Goal: Transaction & Acquisition: Purchase product/service

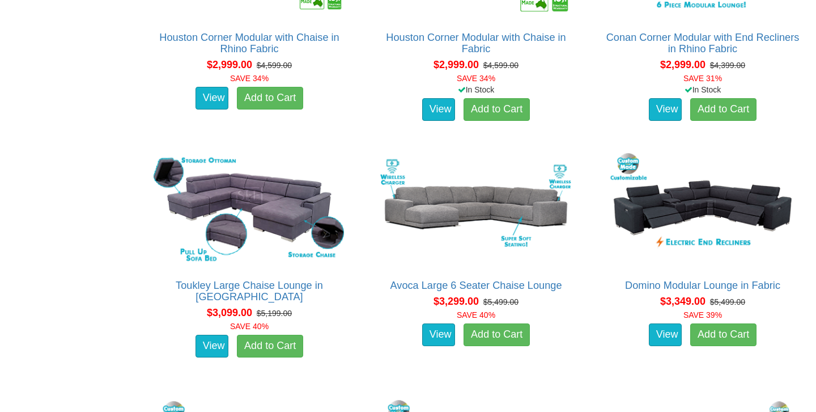
scroll to position [1814, 0]
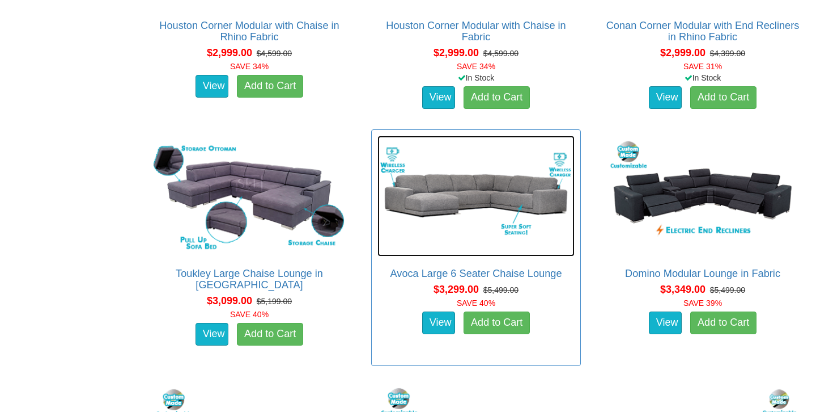
click at [455, 208] on img at bounding box center [476, 196] width 197 height 121
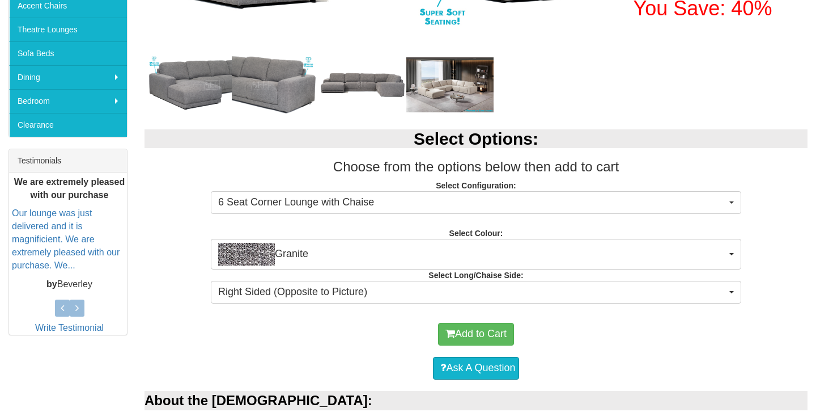
scroll to position [340, 0]
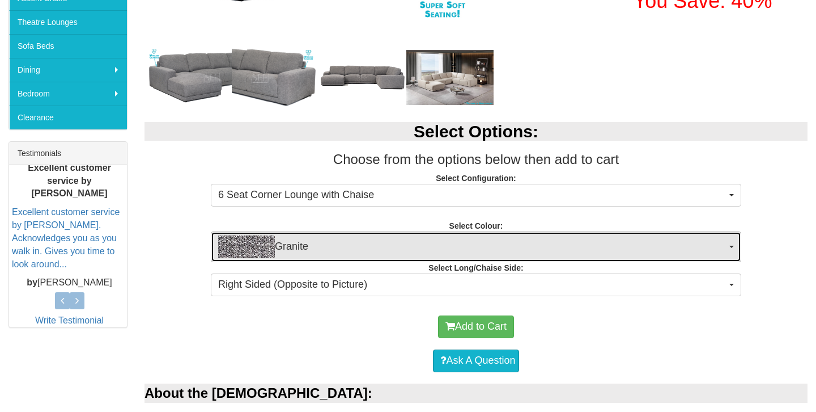
click at [730, 248] on button "Granite" at bounding box center [476, 246] width 531 height 31
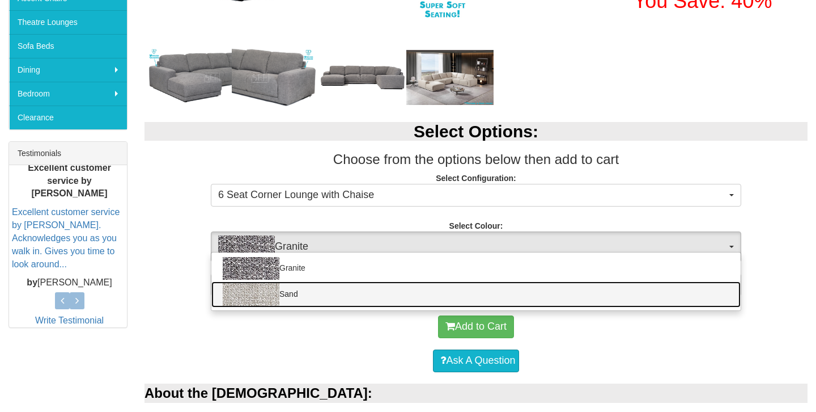
click at [689, 291] on link "Sand" at bounding box center [476, 294] width 530 height 26
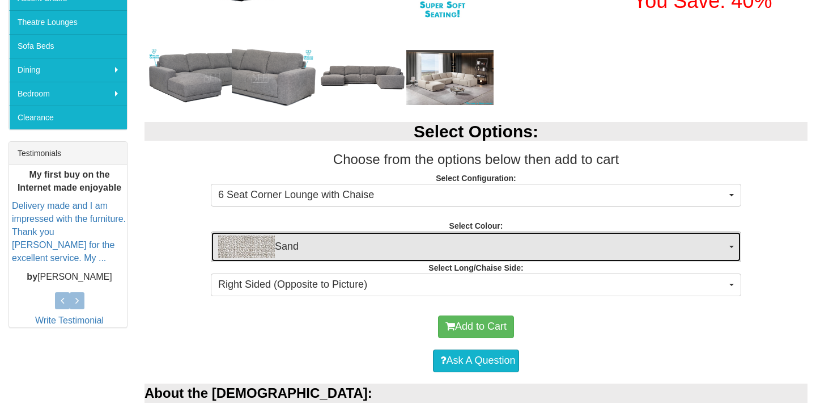
click at [731, 247] on span "button" at bounding box center [732, 247] width 5 height 2
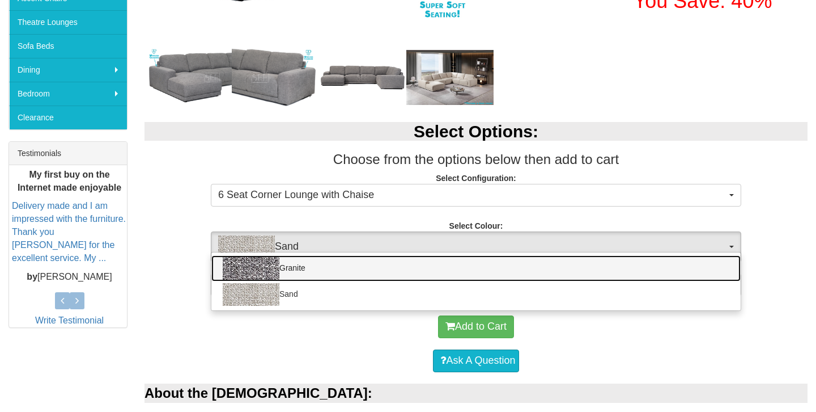
click at [685, 274] on link "Granite" at bounding box center [476, 268] width 530 height 26
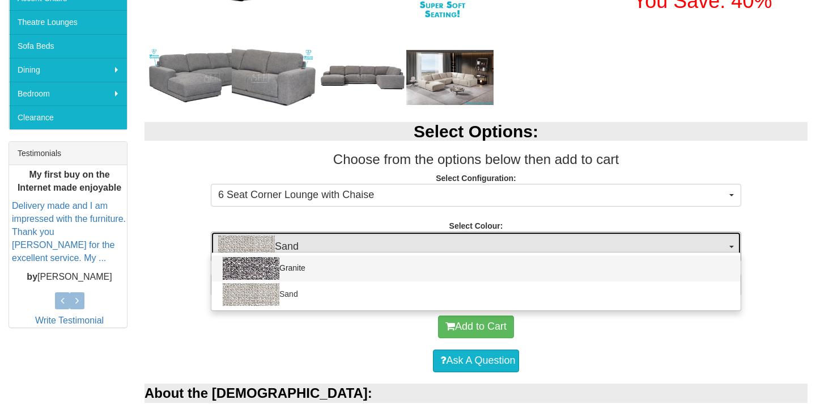
select select "2067"
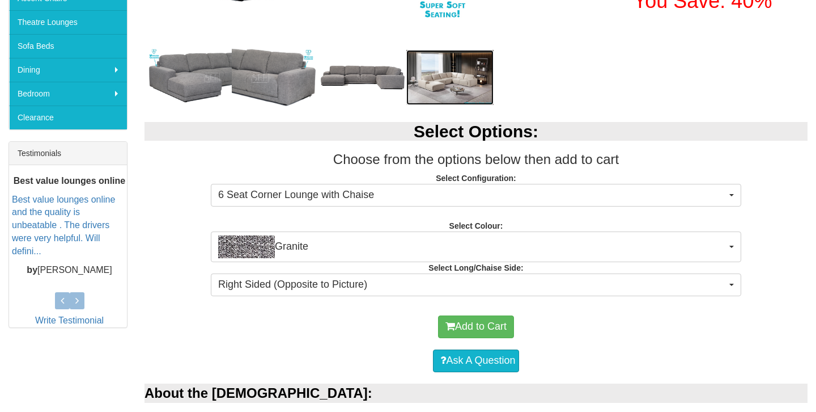
click at [436, 86] on img at bounding box center [450, 78] width 87 height 56
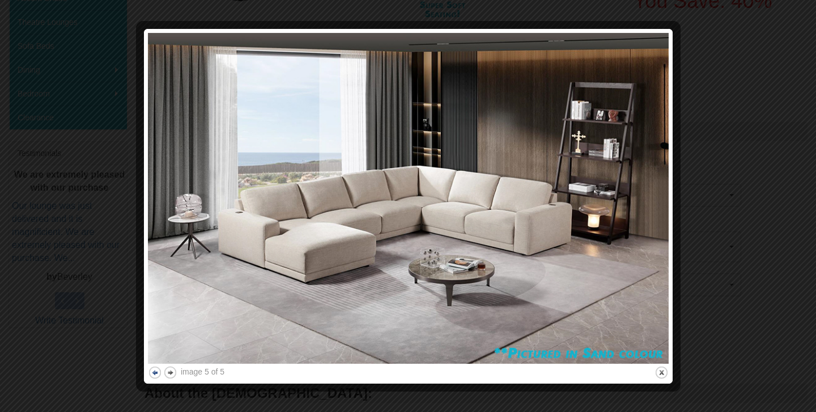
click at [155, 369] on button "previous" at bounding box center [155, 372] width 14 height 14
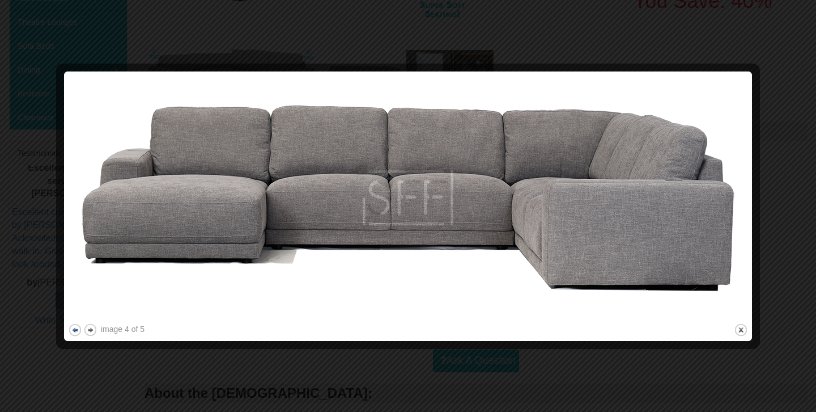
click at [73, 329] on button "previous" at bounding box center [75, 330] width 14 height 14
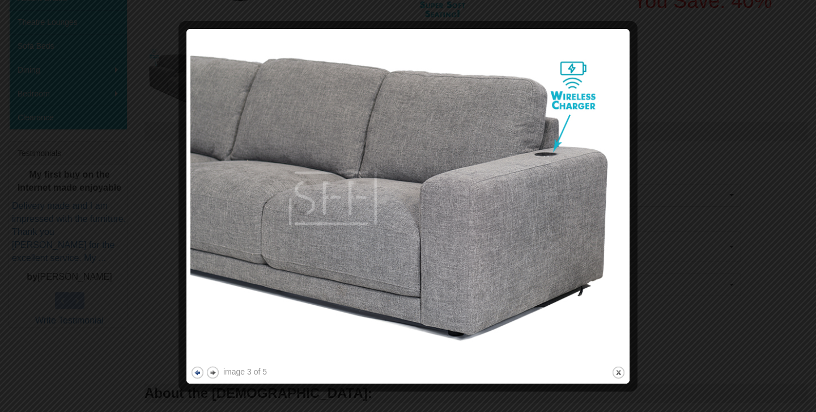
click at [198, 371] on button "previous" at bounding box center [198, 372] width 14 height 14
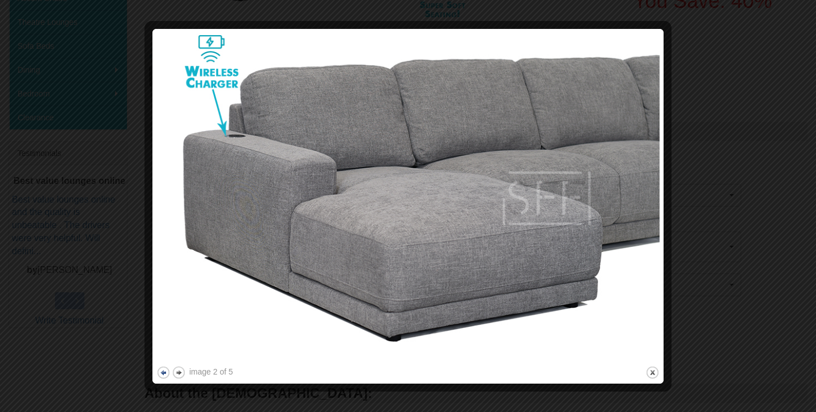
click at [165, 371] on button "previous" at bounding box center [163, 372] width 14 height 14
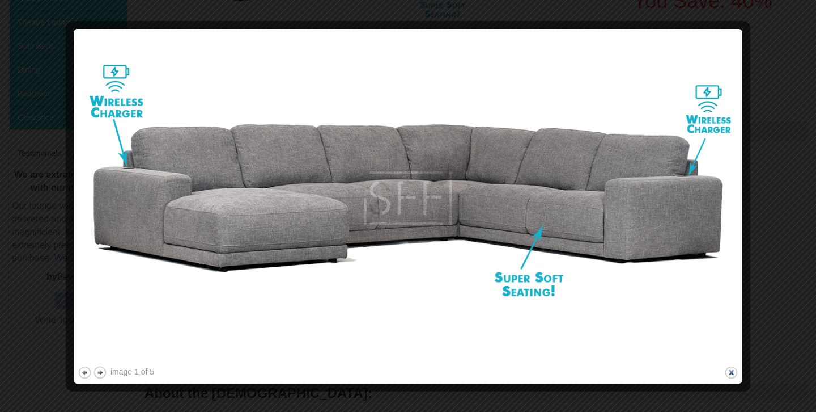
click at [731, 370] on button "close" at bounding box center [732, 372] width 14 height 14
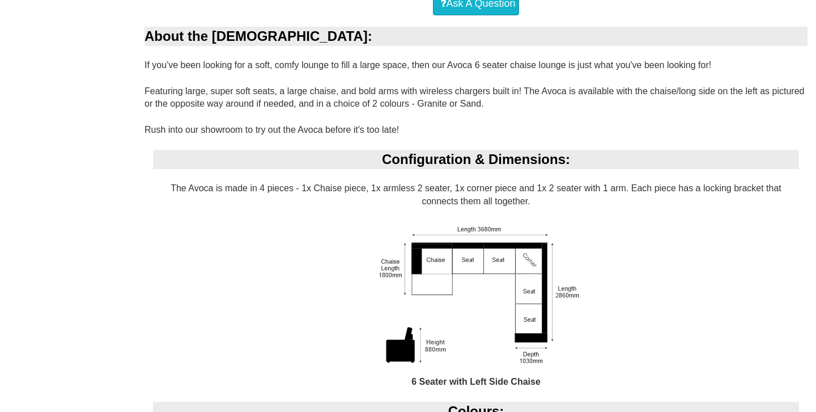
scroll to position [705, 0]
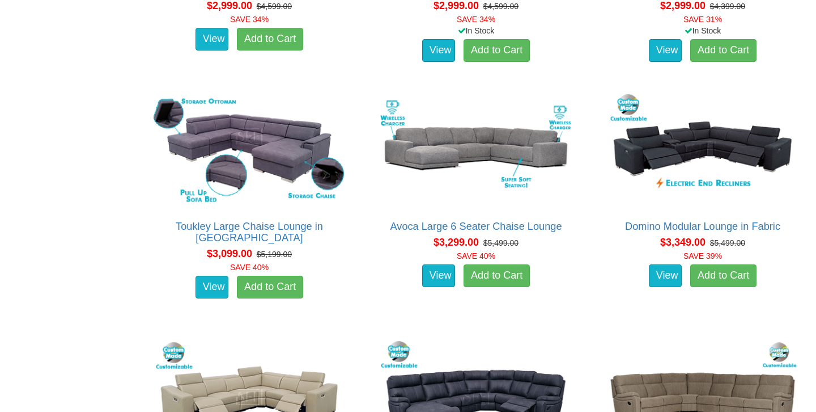
scroll to position [1860, 0]
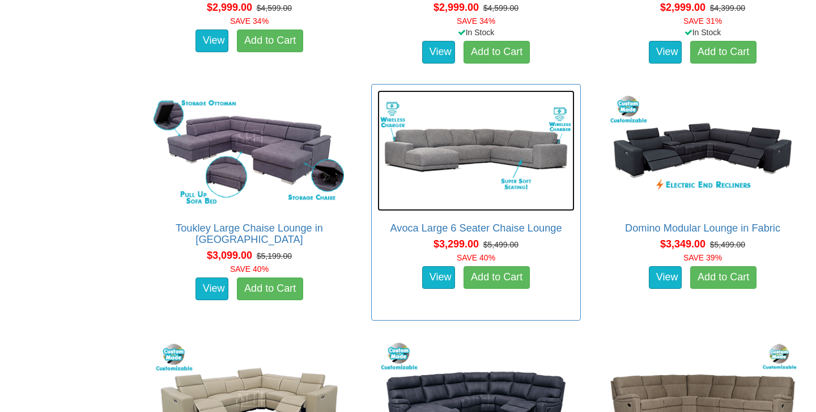
click at [456, 181] on img at bounding box center [476, 150] width 197 height 121
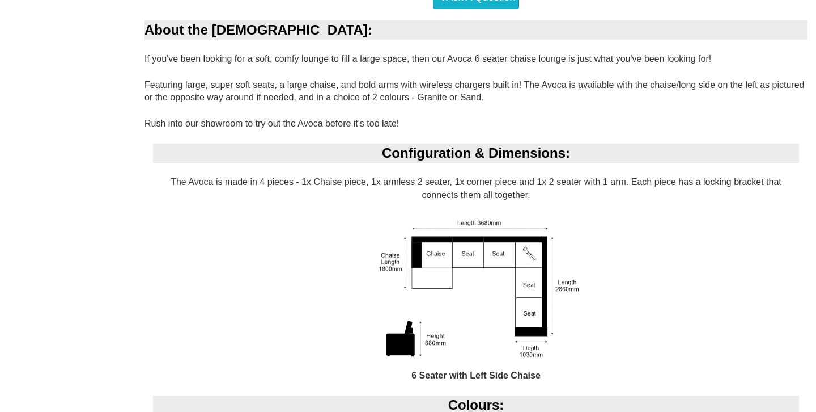
scroll to position [726, 0]
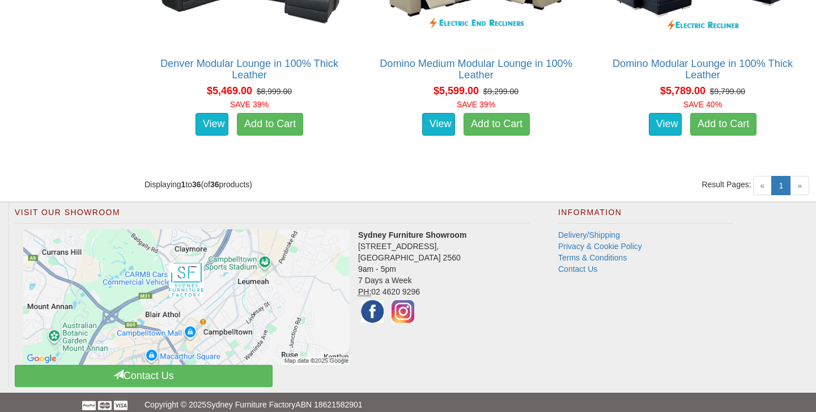
scroll to position [3521, 0]
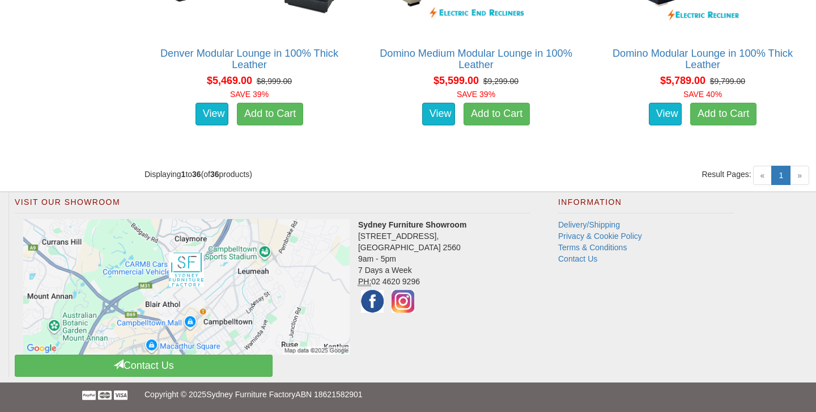
click at [798, 176] on span "»" at bounding box center [799, 175] width 19 height 19
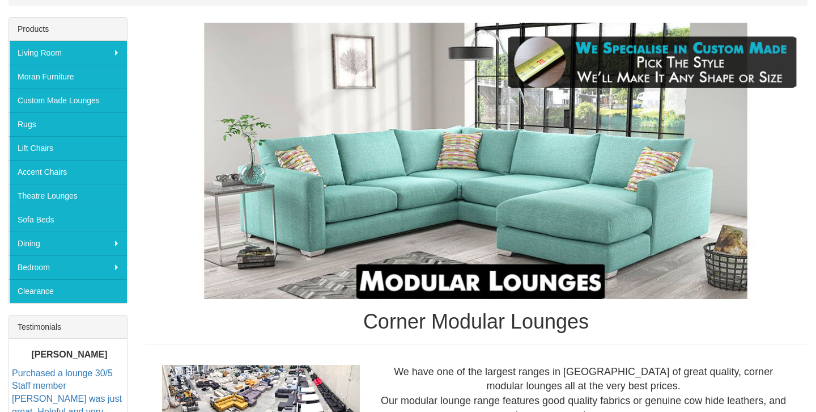
scroll to position [164, 0]
